Goal: Find specific page/section: Find specific page/section

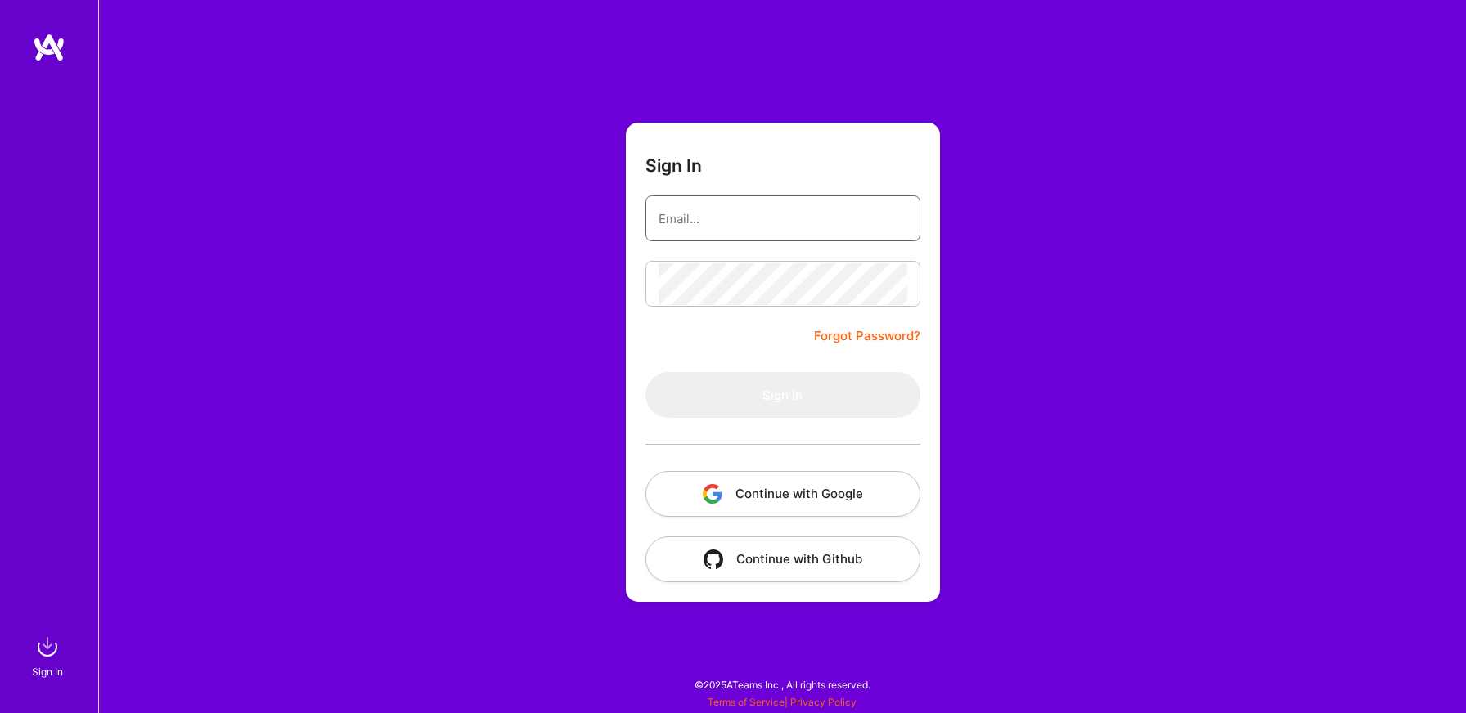
type input "w@[DOMAIN_NAME]"
click at [782, 395] on button "Sign In" at bounding box center [782, 395] width 275 height 46
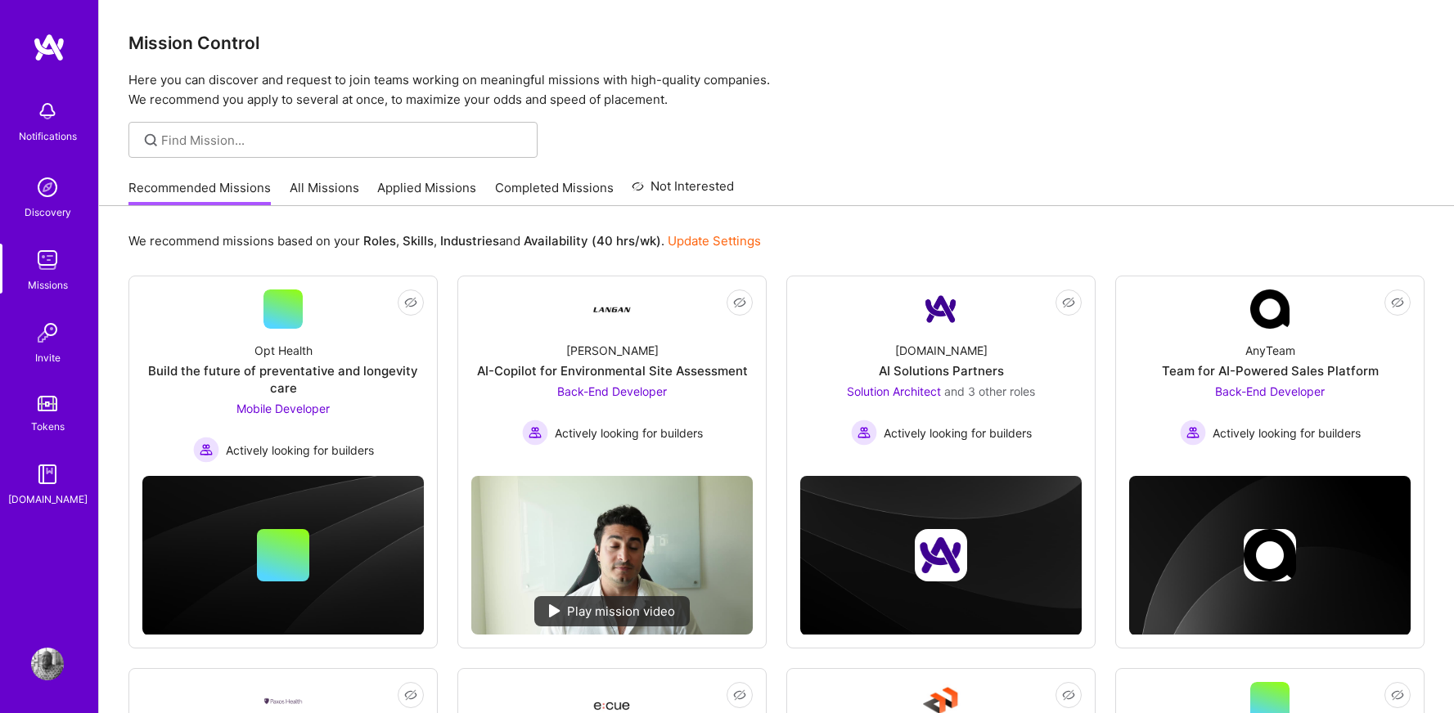
click at [322, 187] on link "All Missions" at bounding box center [325, 192] width 70 height 27
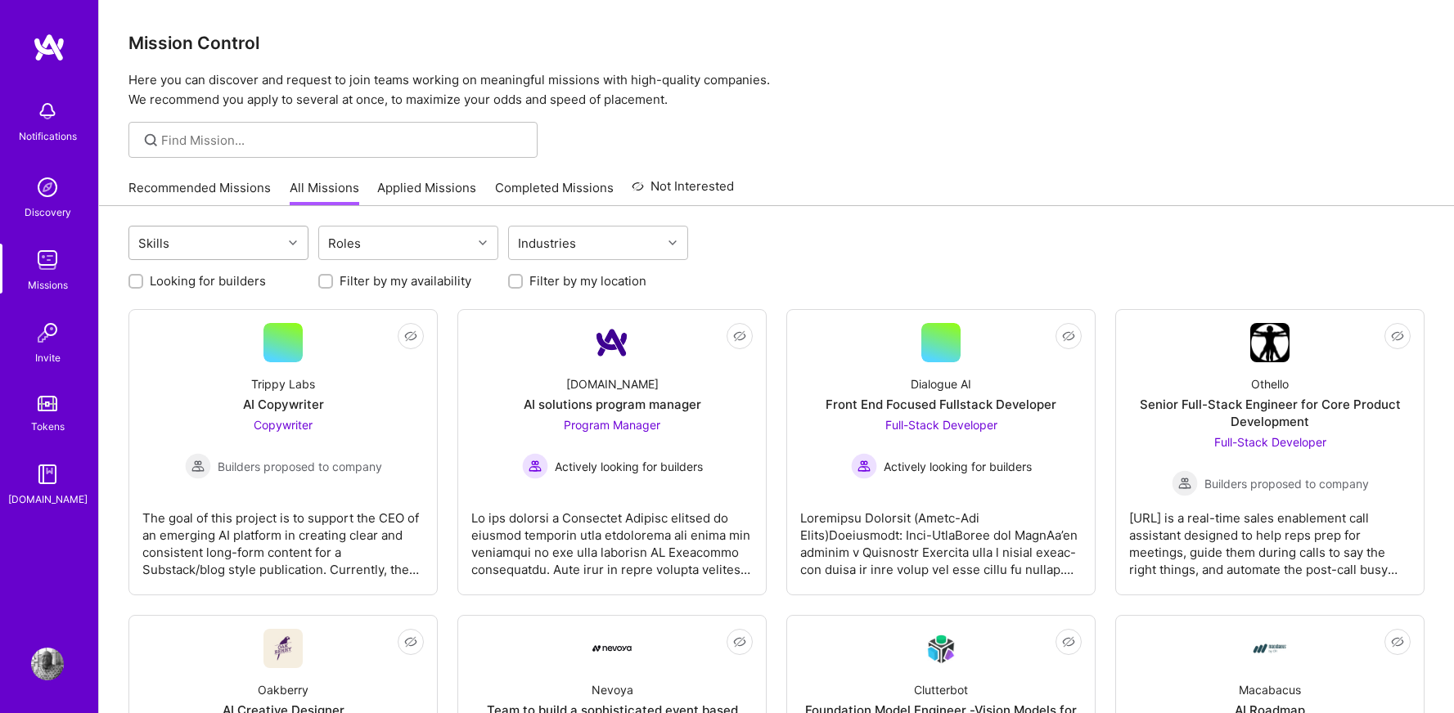
click at [289, 238] on div at bounding box center [294, 242] width 25 height 21
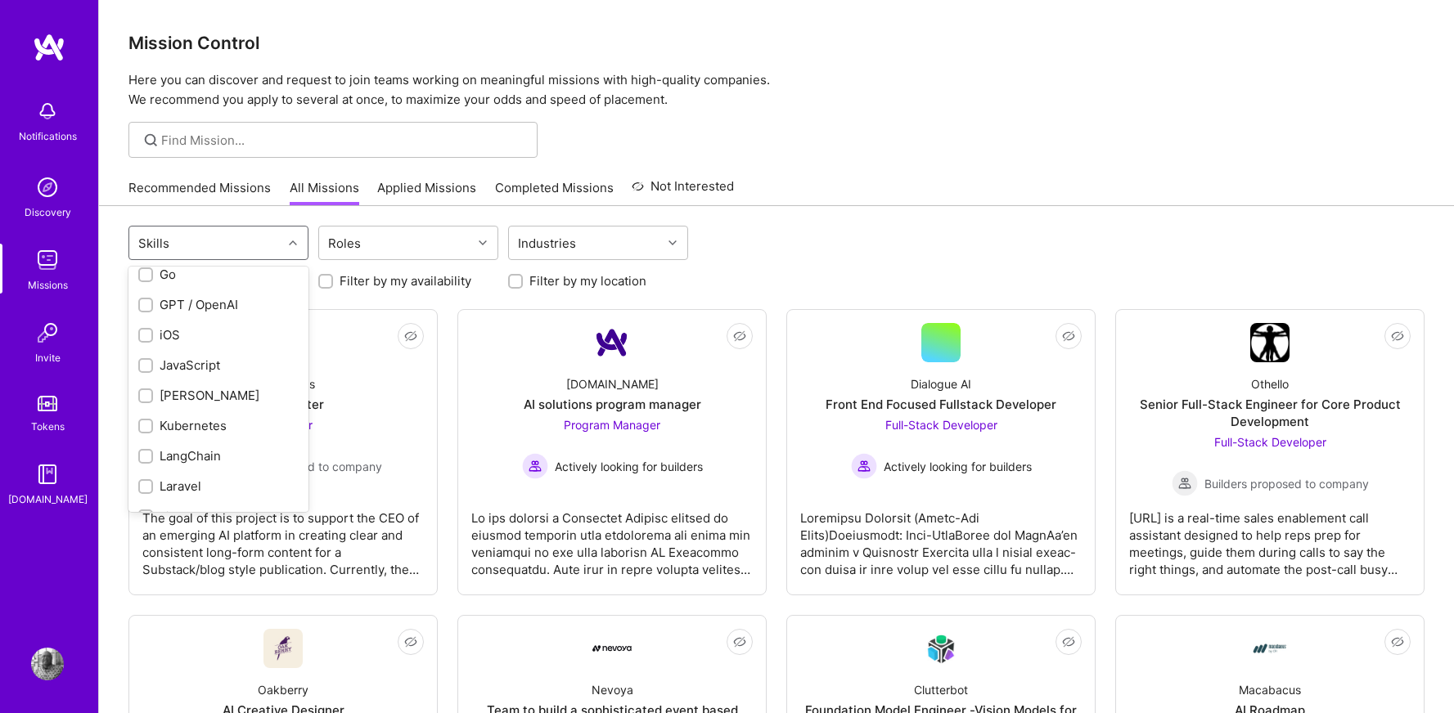
scroll to position [830, 0]
click at [144, 333] on input "checkbox" at bounding box center [147, 338] width 11 height 11
checkbox input "true"
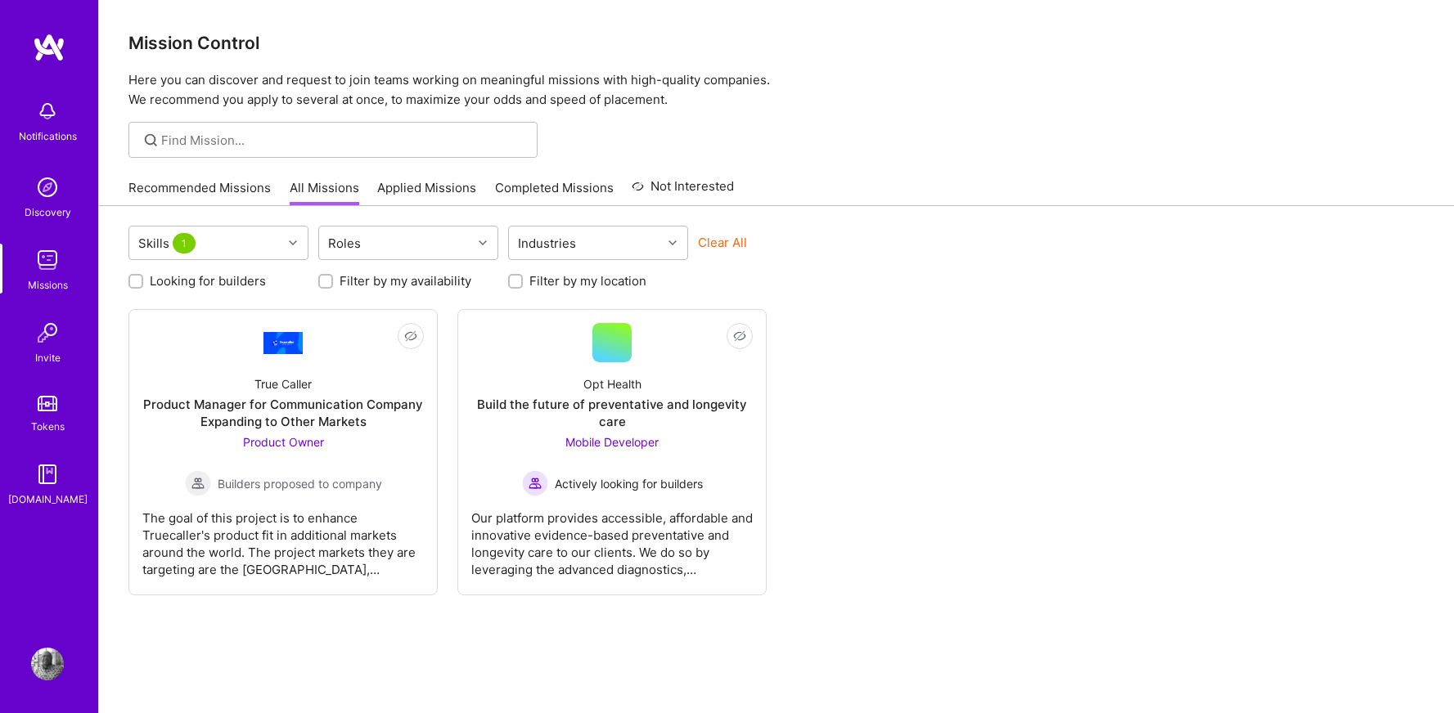
click at [103, 327] on div "Skills 1 Roles Industries Clear All Looking for builders Filter by my availabil…" at bounding box center [776, 491] width 1355 height 571
